Goal: Use online tool/utility: Use online tool/utility

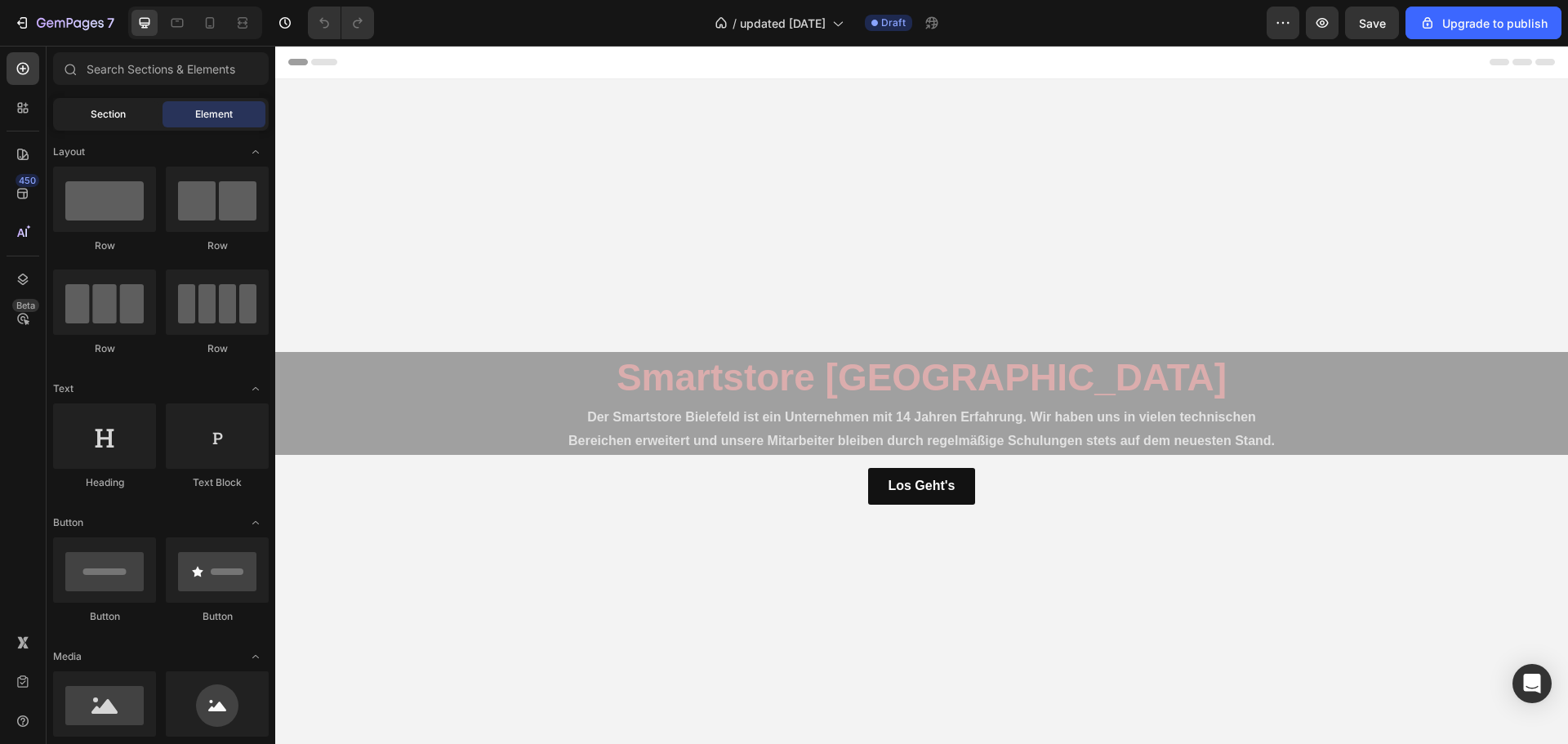
click at [130, 109] on div "Section" at bounding box center [108, 115] width 103 height 26
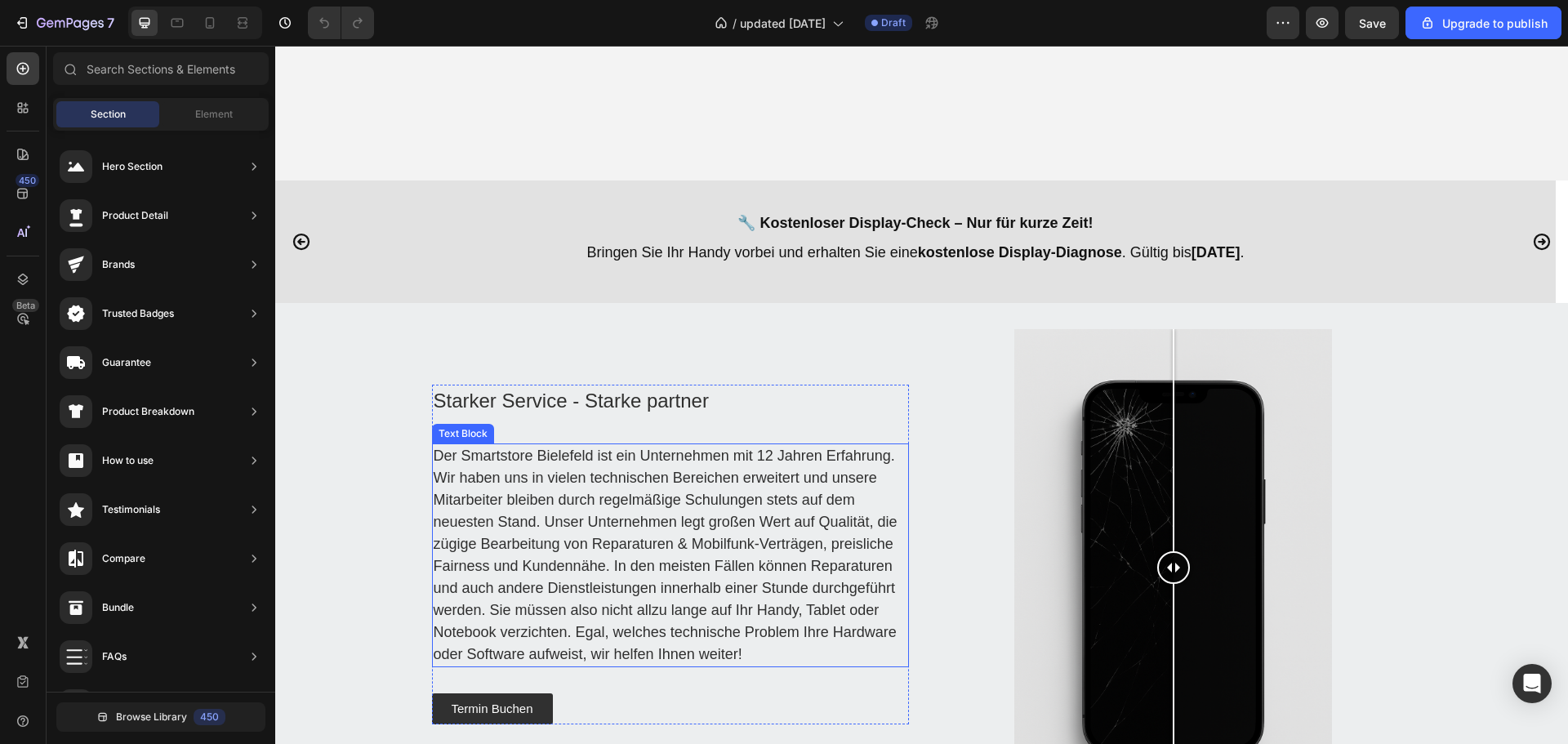
scroll to position [409, 0]
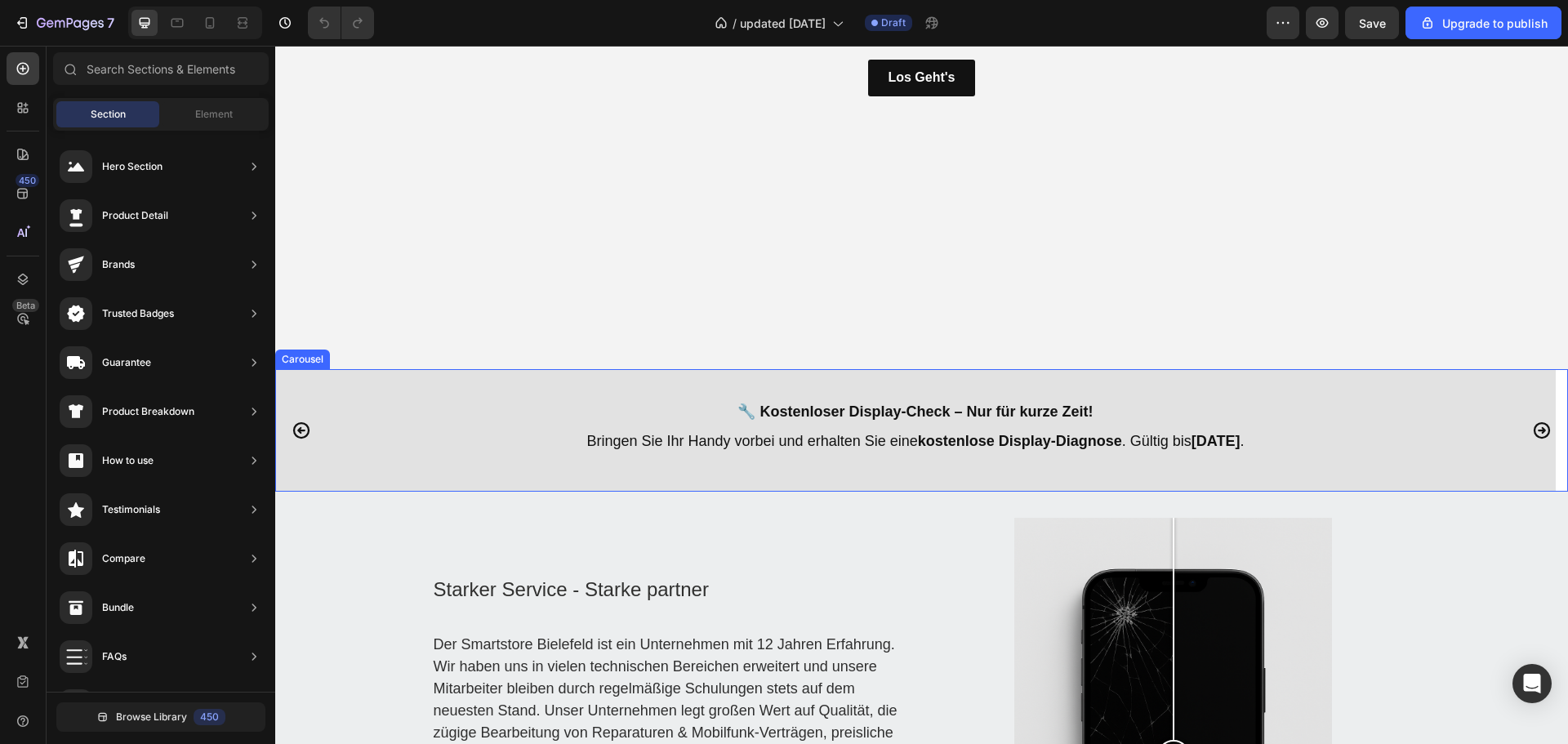
click at [424, 468] on div "🔧 Kostenloser Display-Check – Nur für kurze Zeit! Bringen Sie Ihr Handy vorbei …" at bounding box center [916, 456] width 1281 height 123
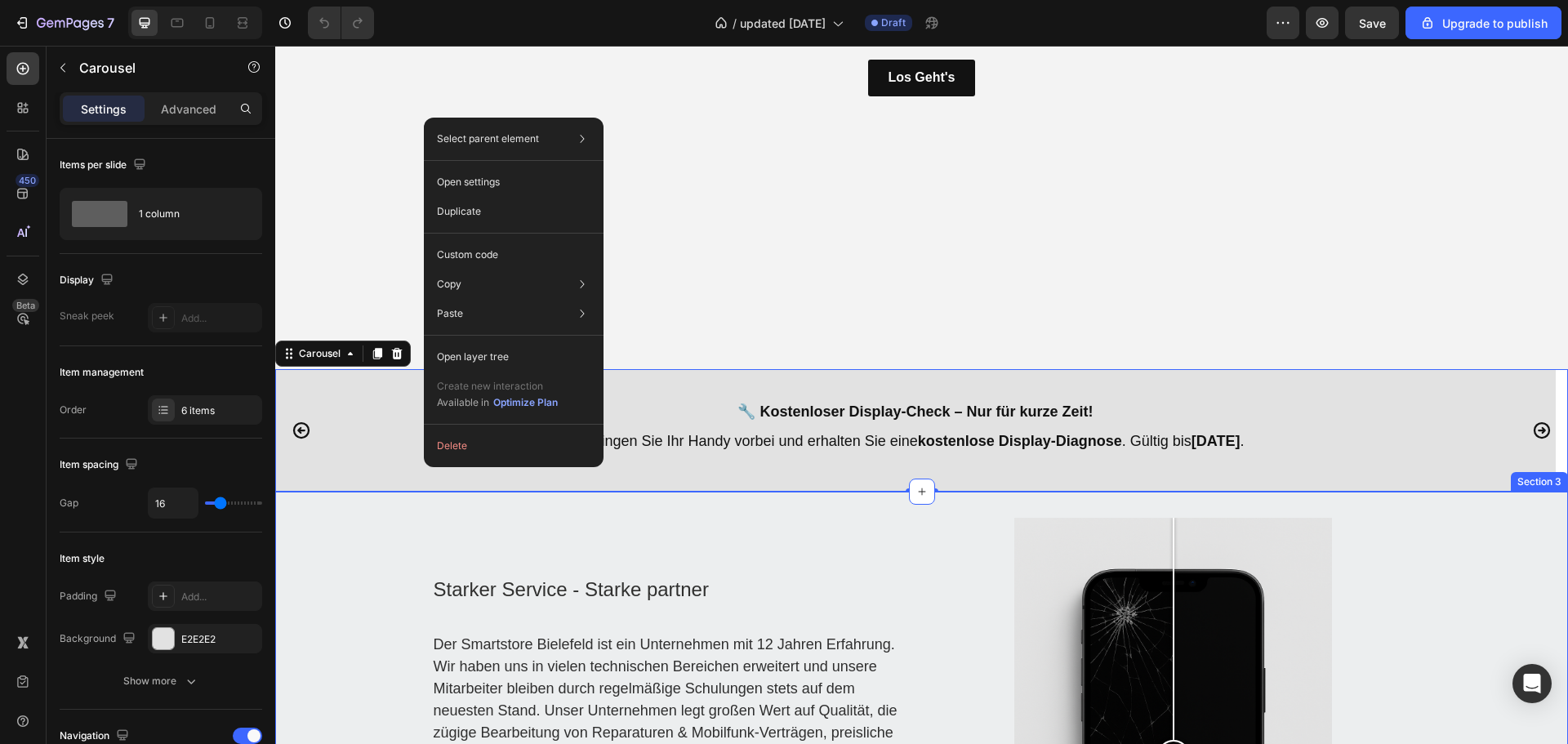
click at [404, 545] on div "Starker Service - Starke partner Heading Der Smartstore [GEOGRAPHIC_DATA] ist e…" at bounding box center [921, 756] width 1293 height 530
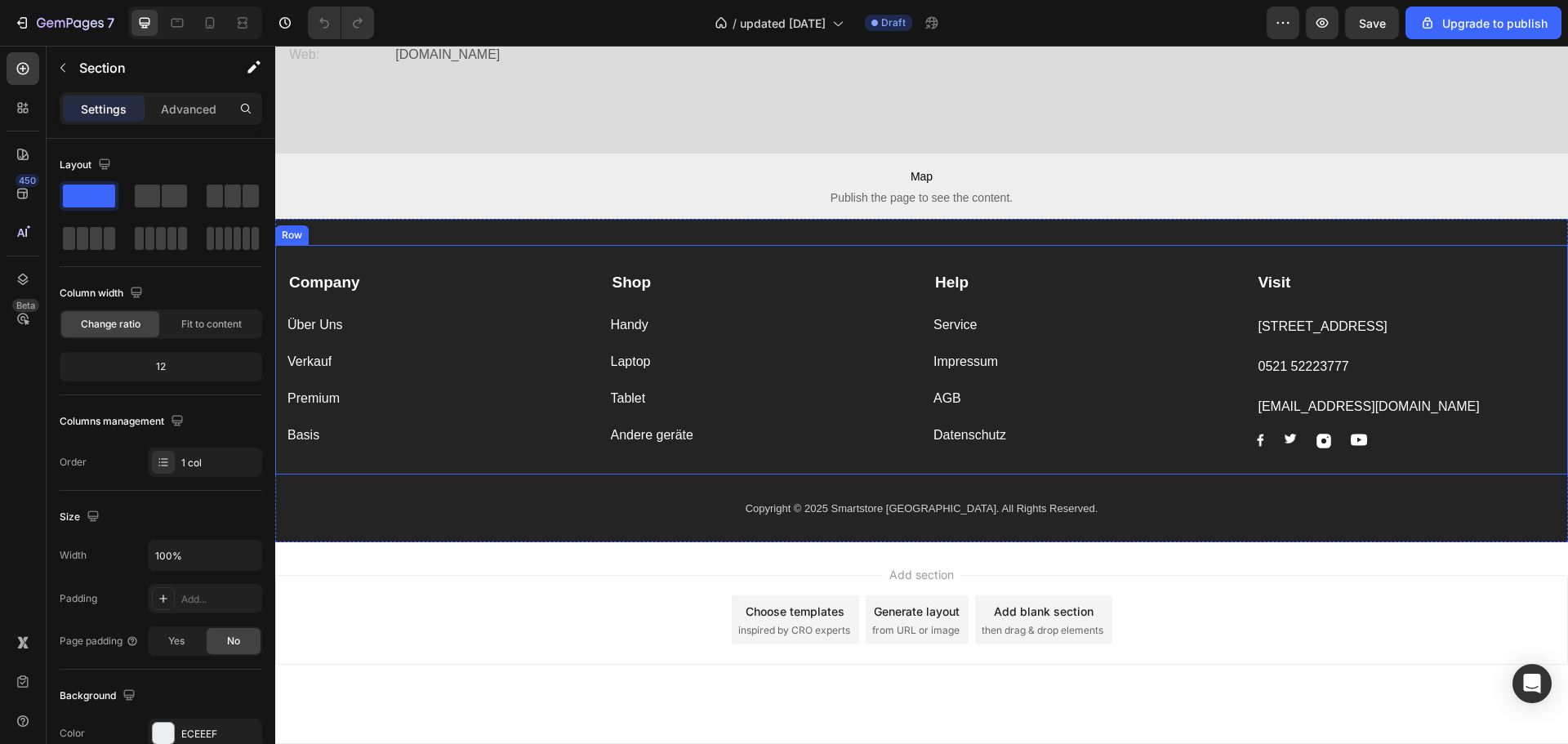
scroll to position [4226, 0]
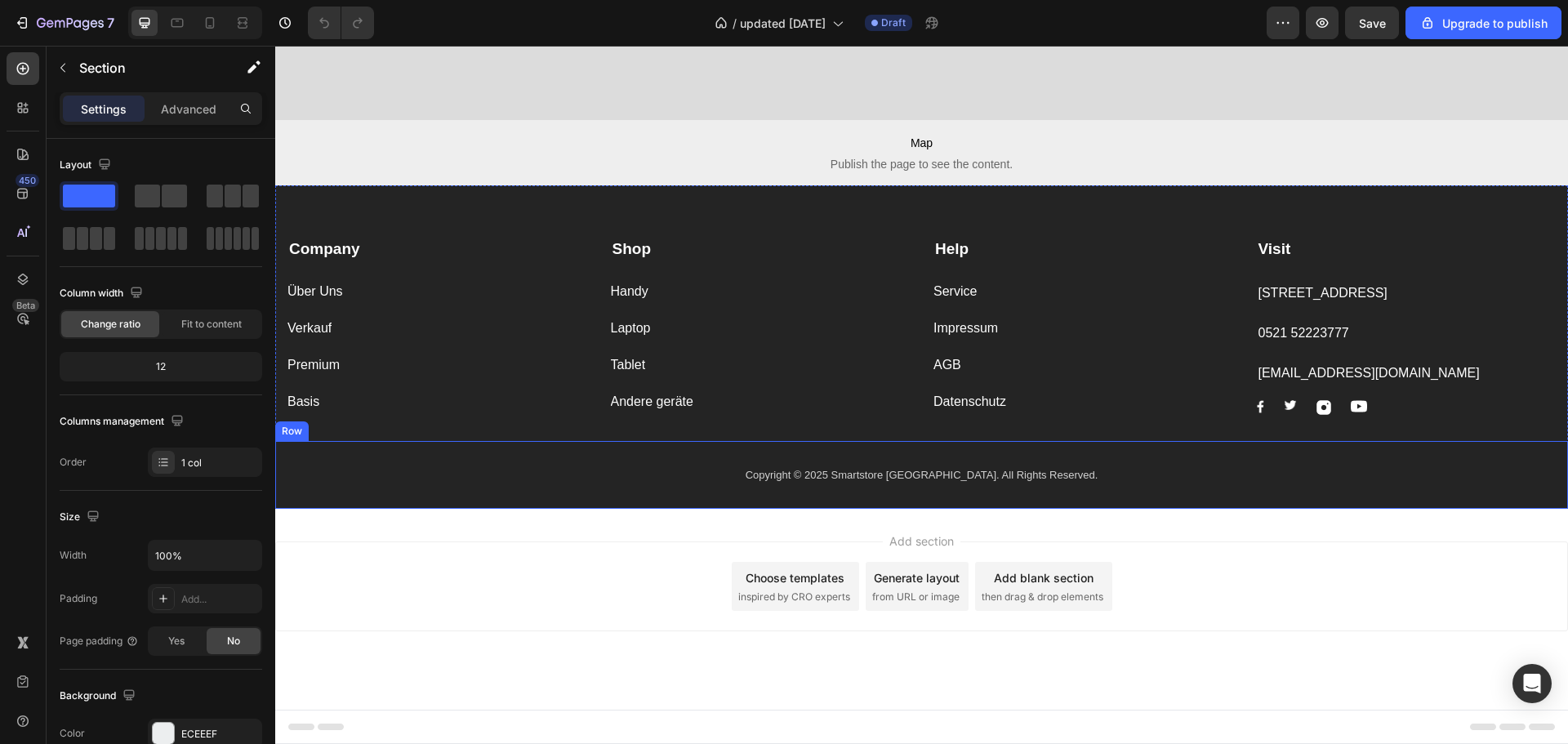
click at [342, 486] on div "Copyright © 2025 Smartstore [GEOGRAPHIC_DATA]. All Rights Reserved. Text block …" at bounding box center [921, 476] width 1293 height 69
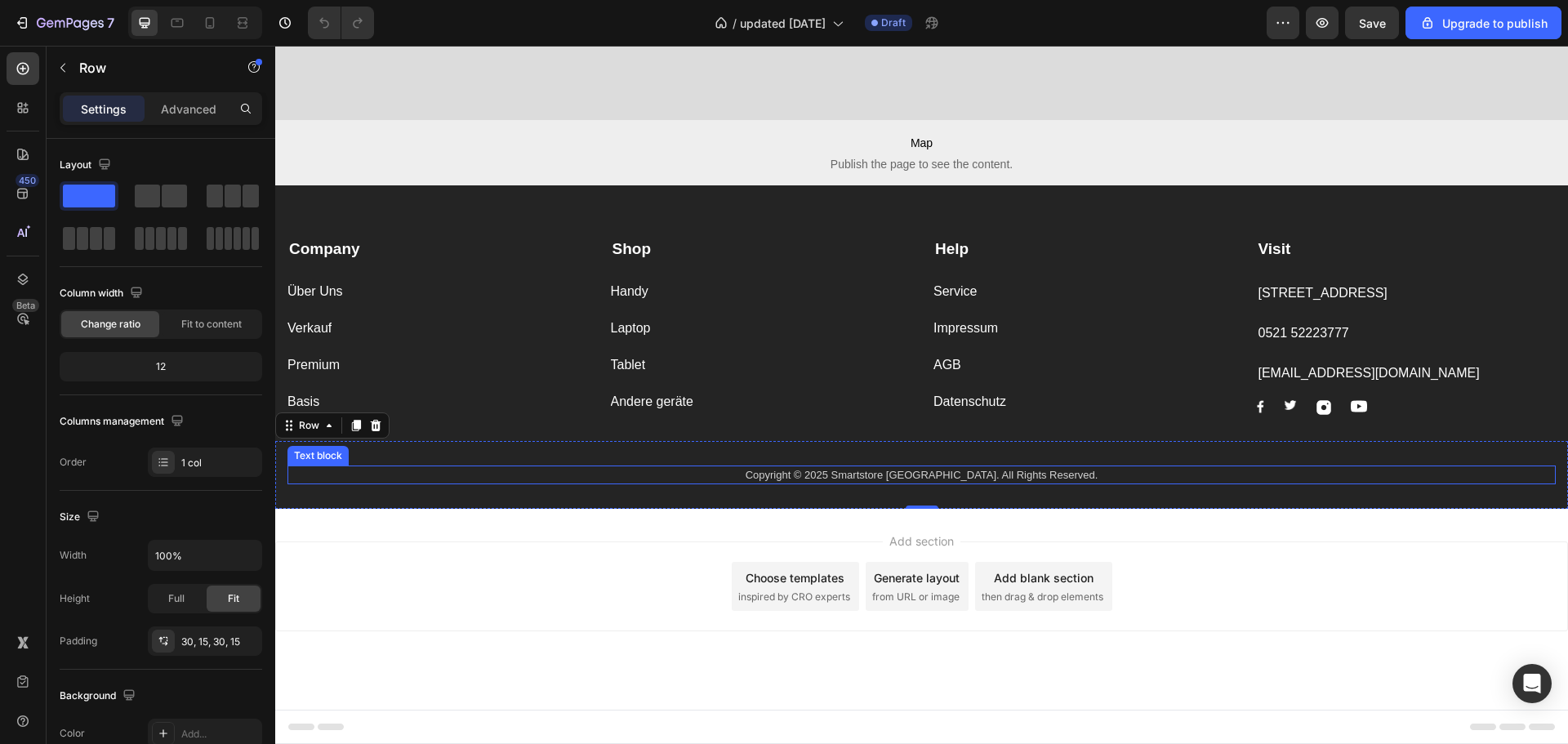
click at [446, 485] on div "Copyright © 2025 Smartstore [GEOGRAPHIC_DATA]. All Rights Reserved." at bounding box center [922, 476] width 1269 height 19
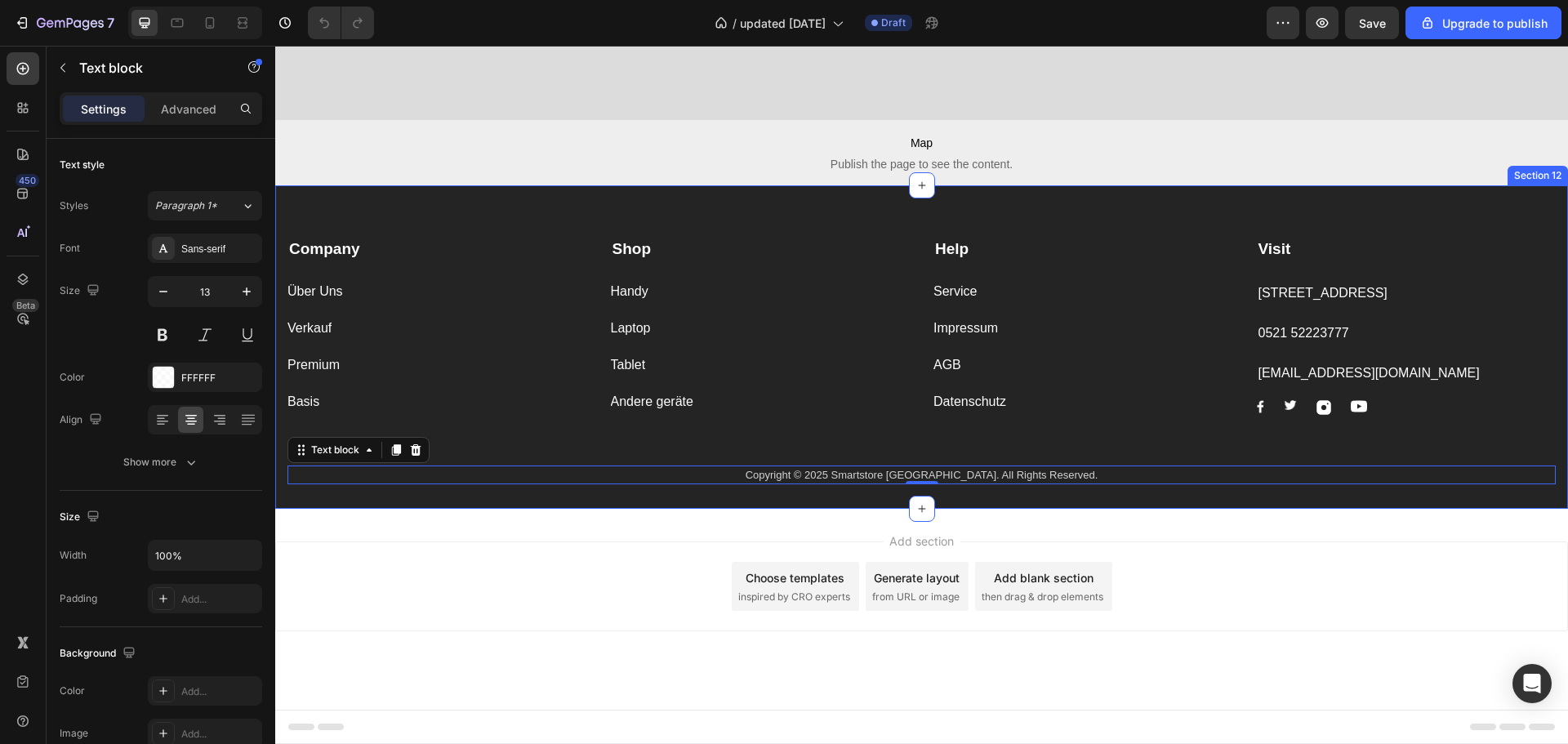
click at [422, 185] on div "Company Text block Über Uns Button Verkauf Button Premium Button Basis Button S…" at bounding box center [921, 348] width 1293 height 325
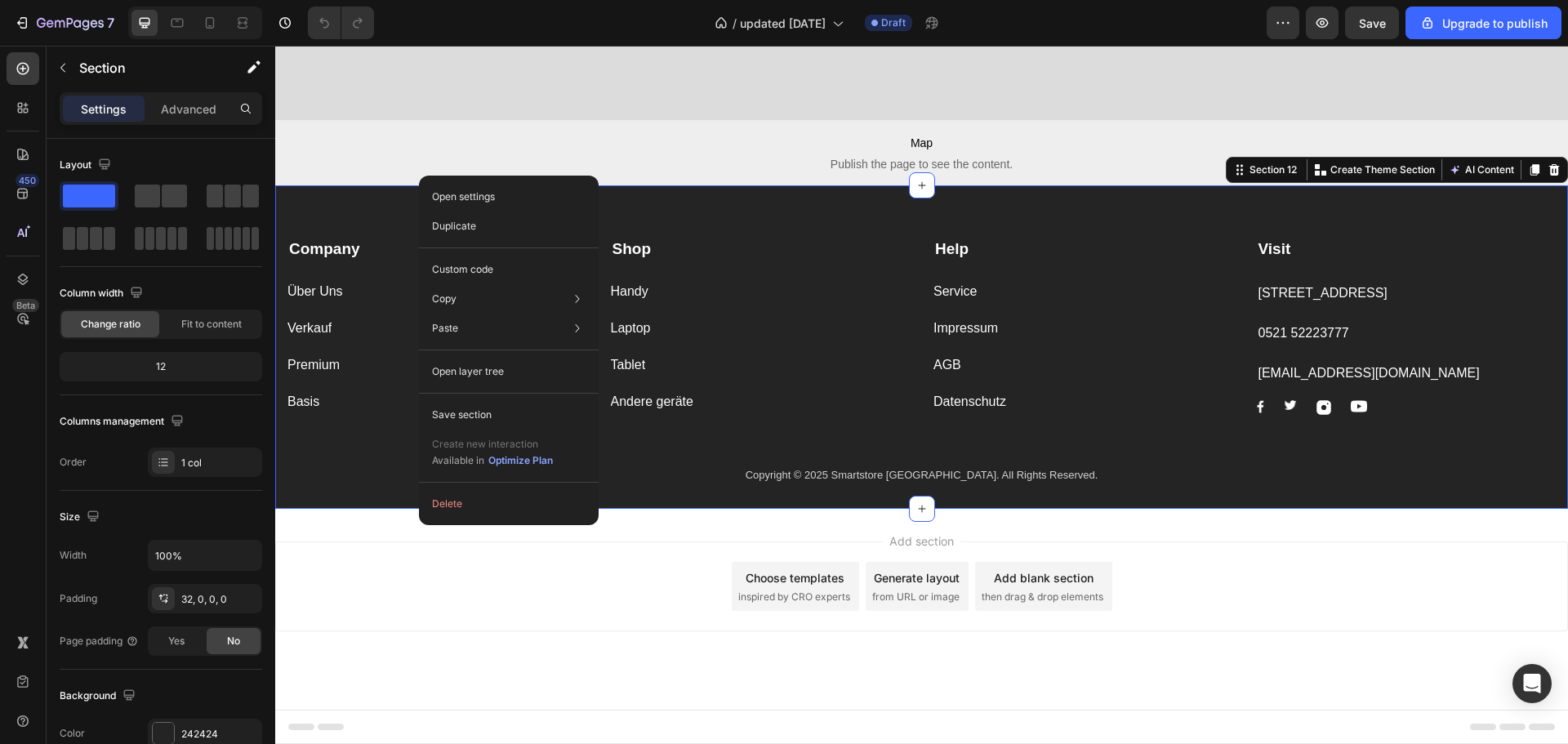
click at [375, 589] on div "Add section Choose templates inspired by CRO experts Generate layout from URL o…" at bounding box center [921, 587] width 1293 height 90
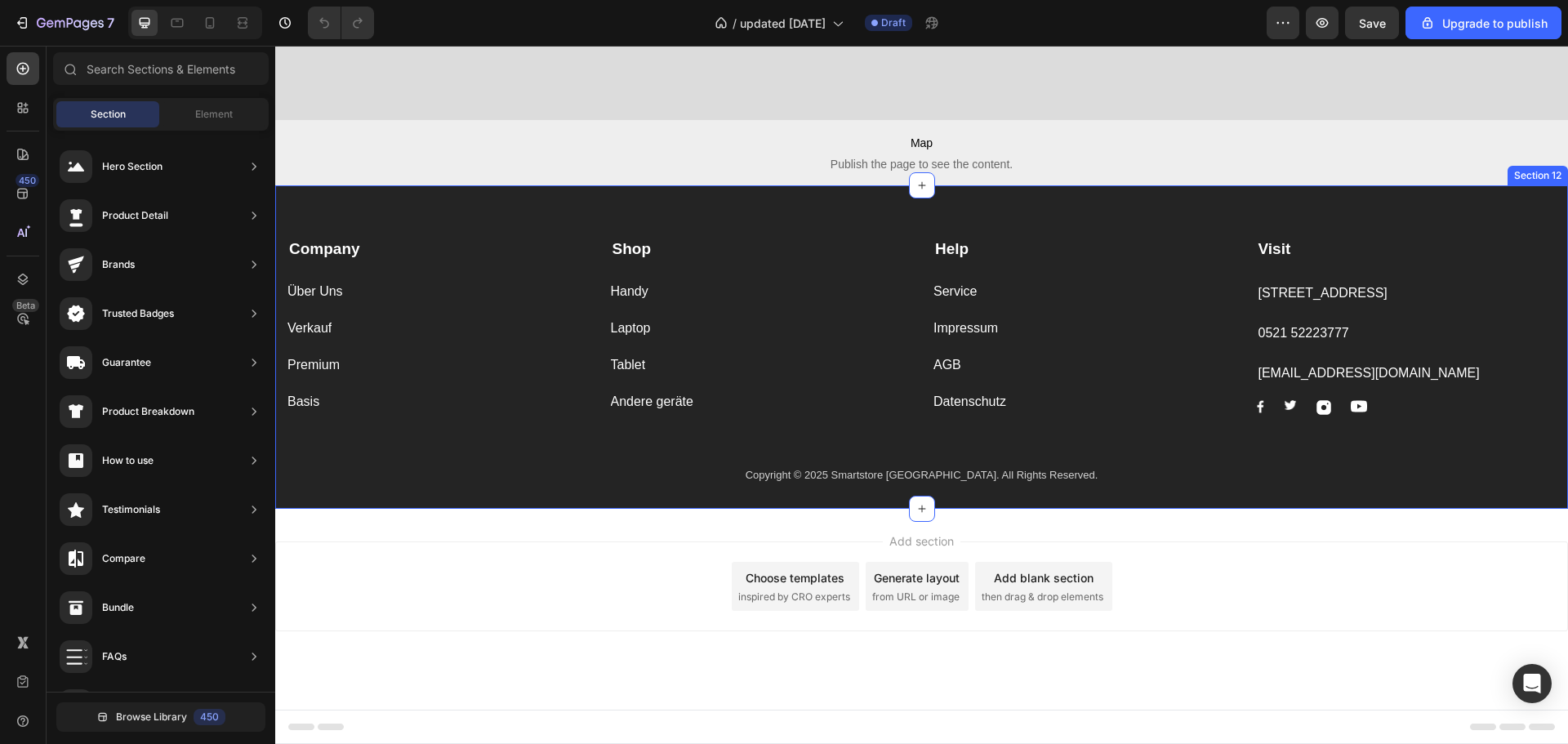
click at [851, 185] on div "Company Text block Über Uns Button Verkauf Button Premium Button Basis Button S…" at bounding box center [921, 348] width 1293 height 325
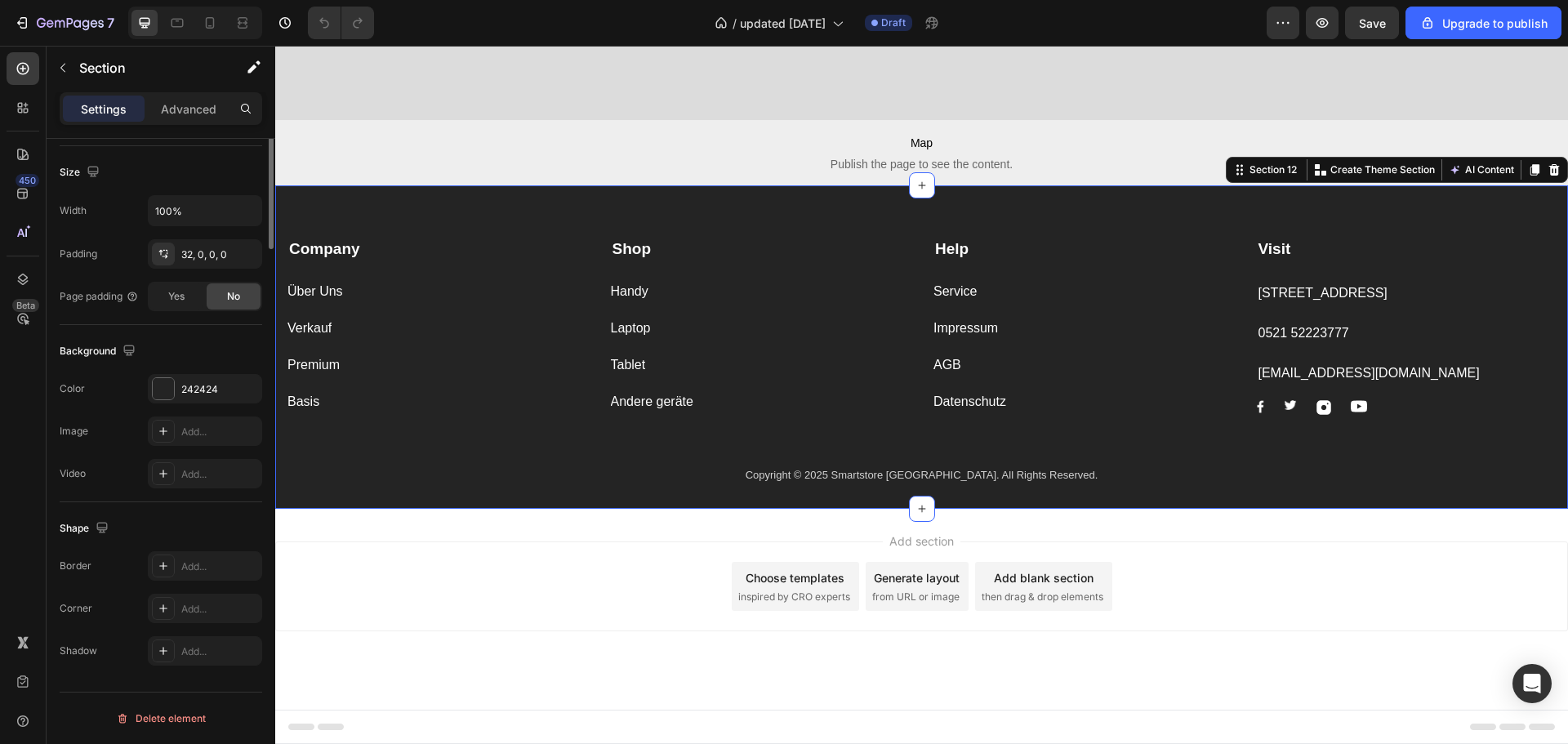
scroll to position [0, 0]
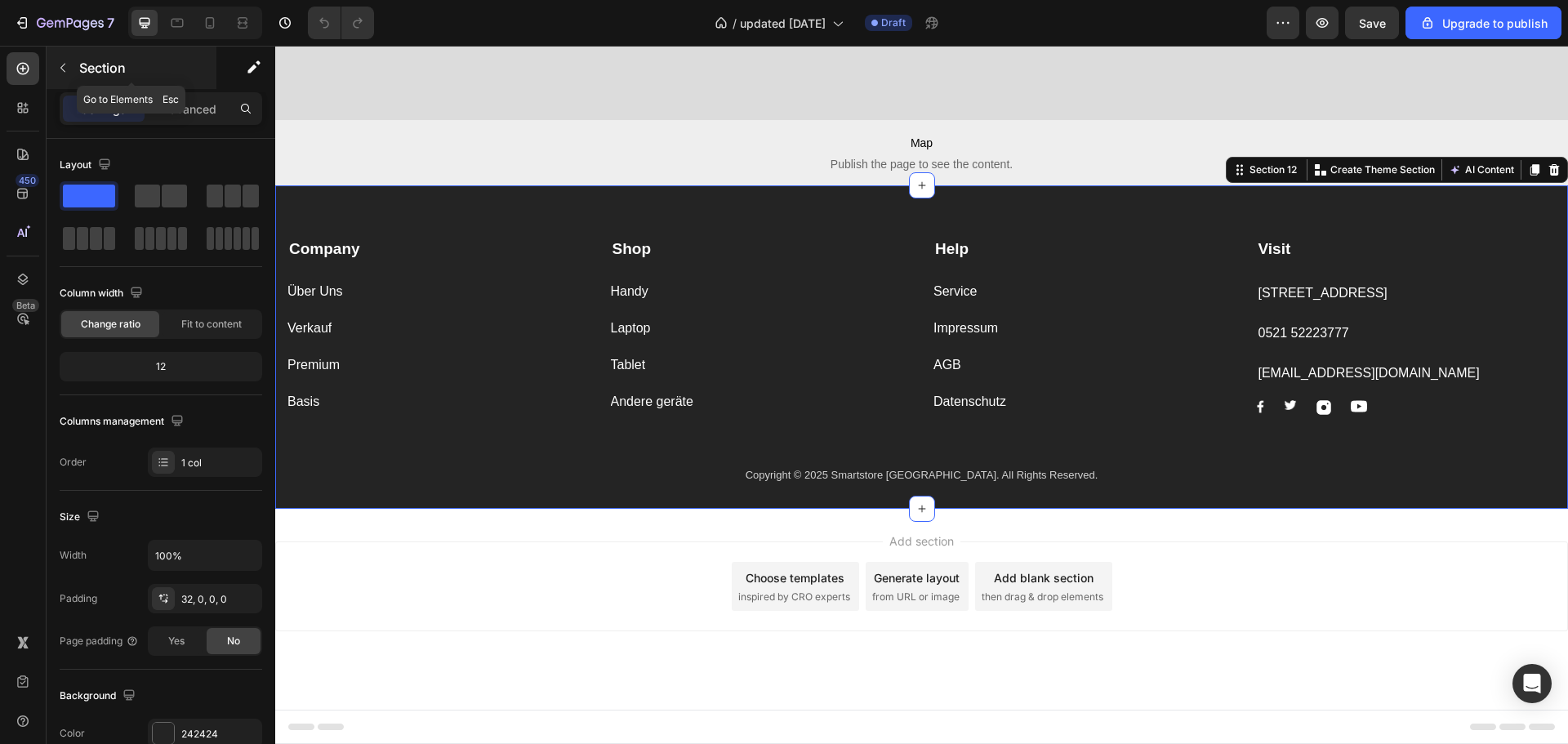
click at [65, 71] on icon "button" at bounding box center [63, 67] width 13 height 13
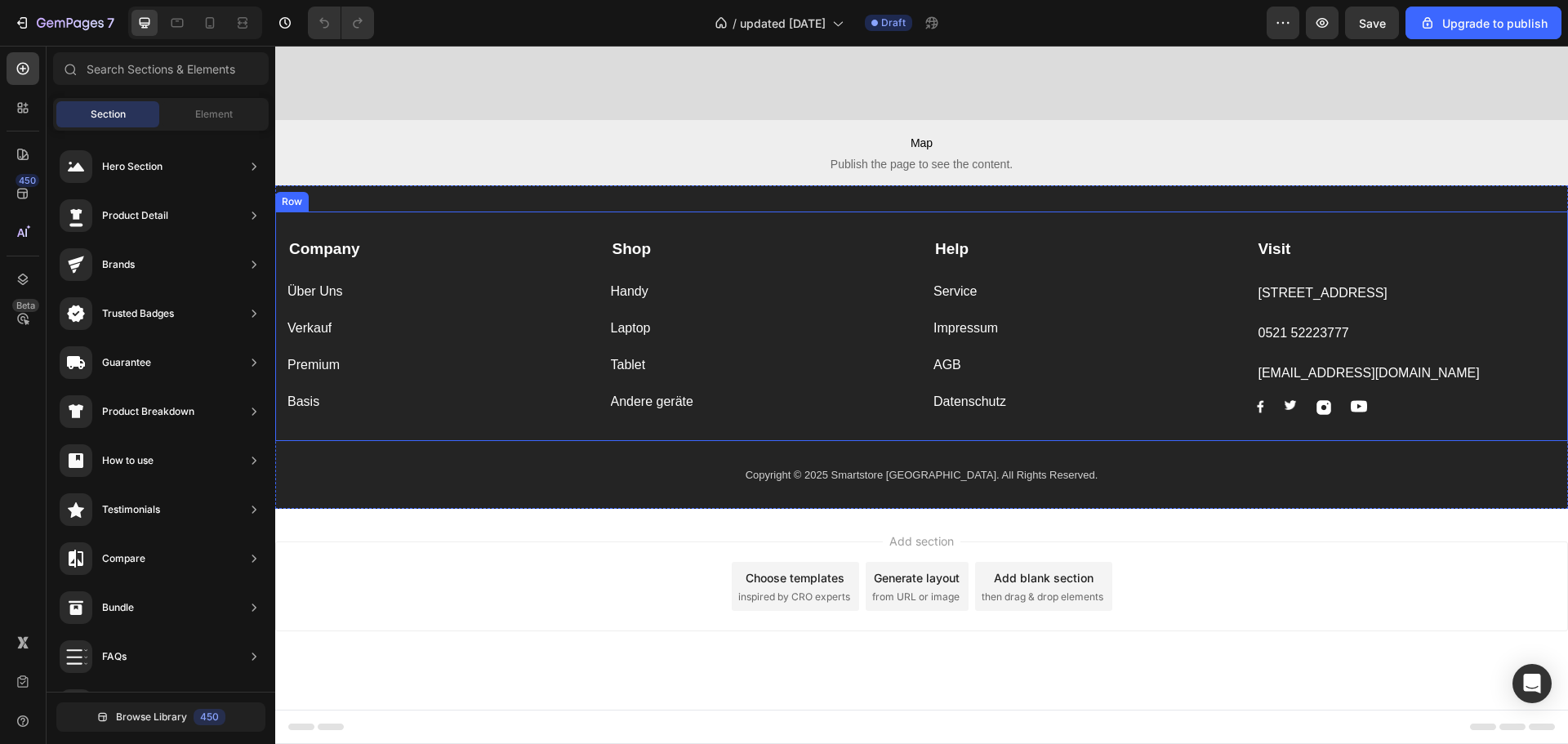
scroll to position [3736, 0]
